Goal: Information Seeking & Learning: Learn about a topic

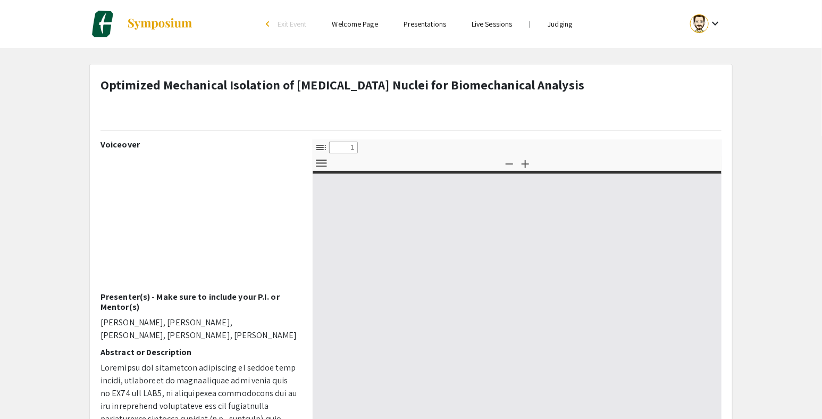
select select "custom"
type input "0"
select select "custom"
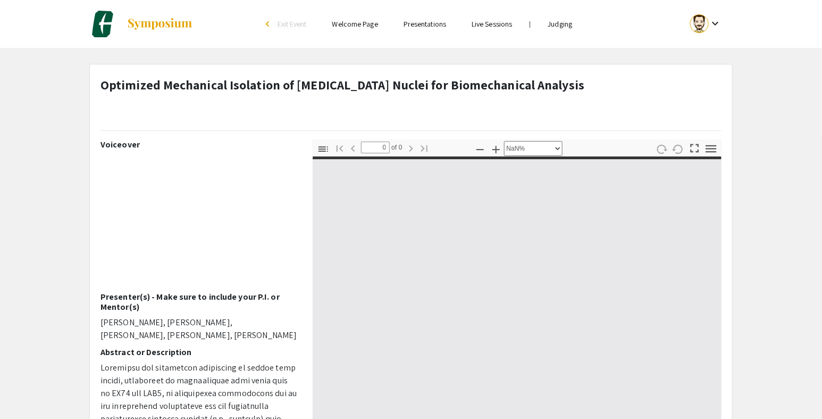
type input "1"
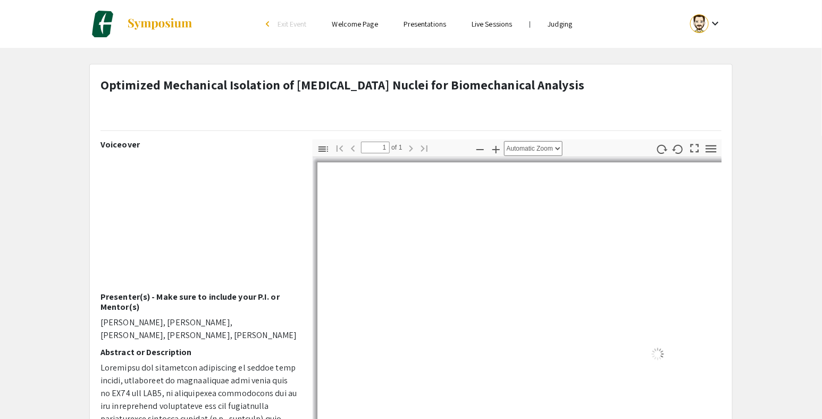
select select "0.5"
